Goal: Book appointment/travel/reservation

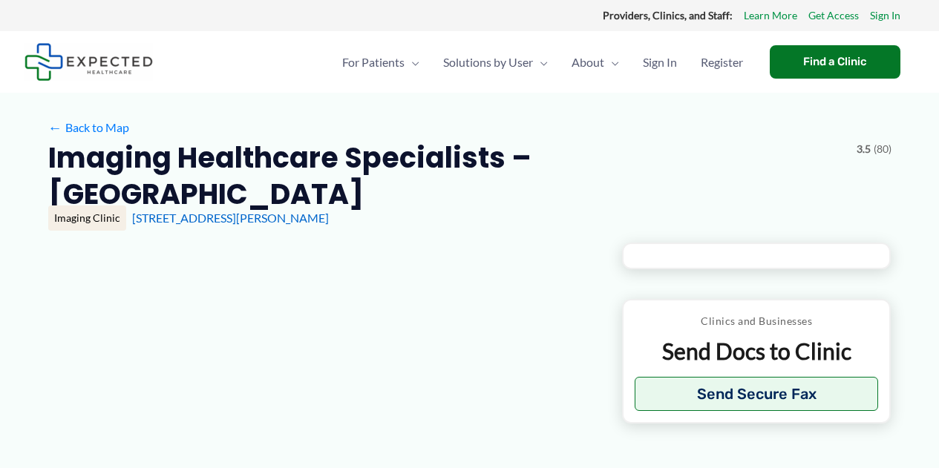
type input "**********"
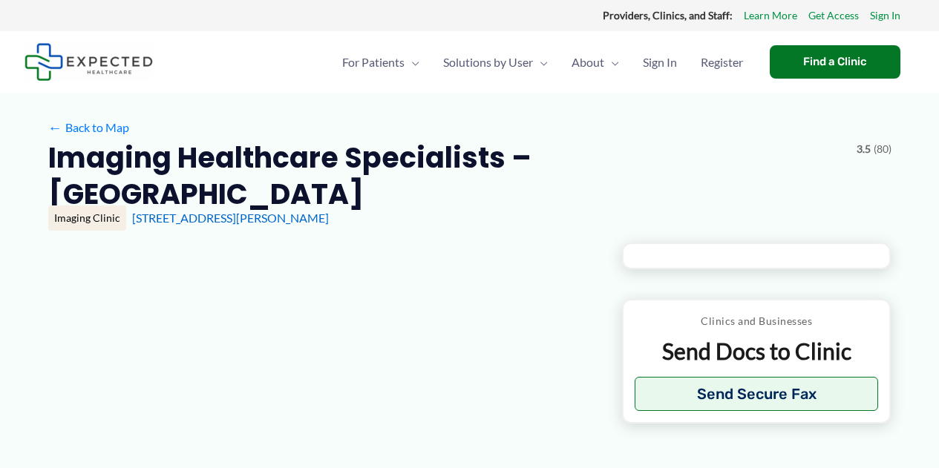
type input "**********"
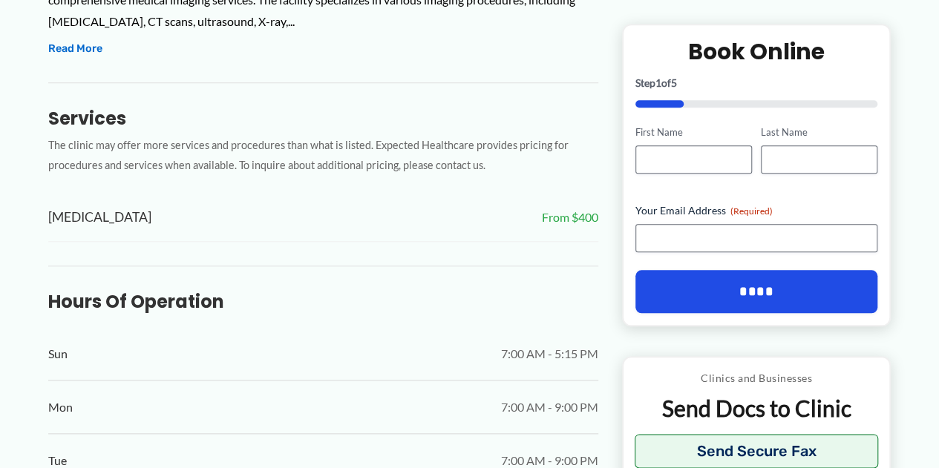
scroll to position [651, 0]
